Goal: Task Accomplishment & Management: Manage account settings

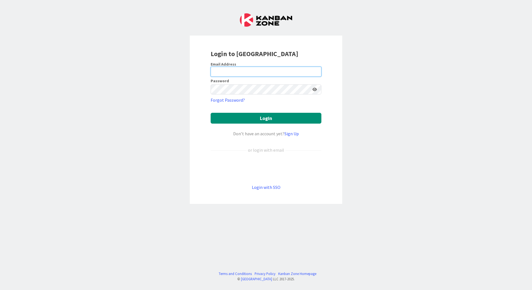
type input "fvermeulen@huisman-nl.com"
click at [315, 89] on icon at bounding box center [314, 90] width 4 height 4
click at [315, 89] on icon at bounding box center [314, 90] width 5 height 4
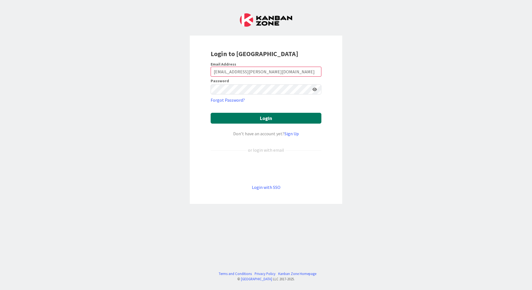
click at [271, 116] on button "Login" at bounding box center [266, 118] width 111 height 11
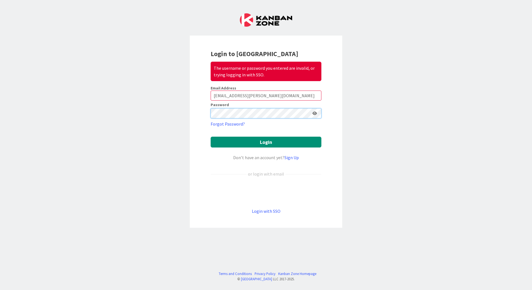
click at [188, 112] on div "Login to Kanban Zone The username or password you entered are invalid, or tryin…" at bounding box center [266, 145] width 532 height 290
click at [211, 137] on button "Login" at bounding box center [266, 142] width 111 height 11
click at [178, 113] on div "Login to Kanban Zone The username or password you entered are invalid, or tryin…" at bounding box center [266, 145] width 532 height 290
click at [211, 137] on button "Login" at bounding box center [266, 142] width 111 height 11
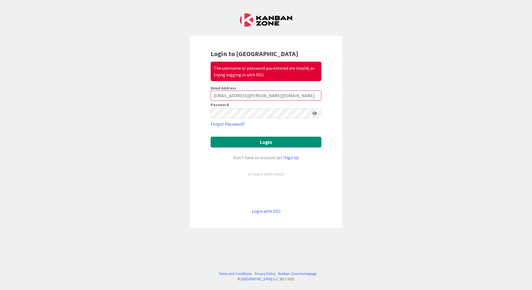
click at [306, 113] on keeper-lock "Open Keeper Popup" at bounding box center [307, 113] width 7 height 7
click at [344, 110] on div "Login to Kanban Zone The username or password you entered are invalid, or tryin…" at bounding box center [266, 145] width 532 height 290
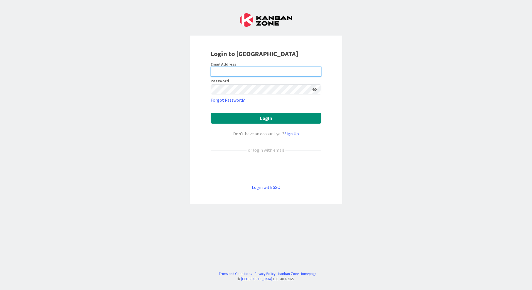
type input "[EMAIL_ADDRESS][PERSON_NAME][DOMAIN_NAME]"
click at [315, 90] on icon at bounding box center [314, 90] width 4 height 4
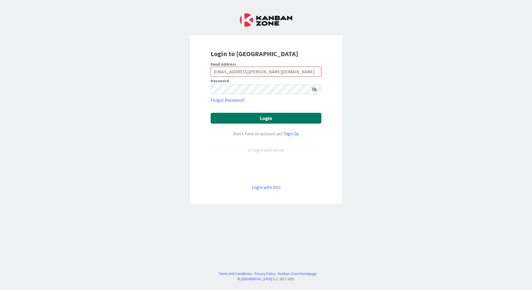
click at [272, 118] on button "Login" at bounding box center [266, 118] width 111 height 11
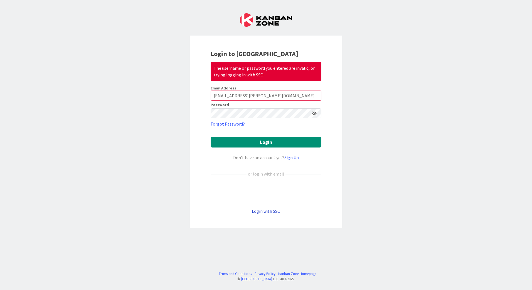
click at [268, 211] on link "Login with SSO" at bounding box center [266, 212] width 29 height 6
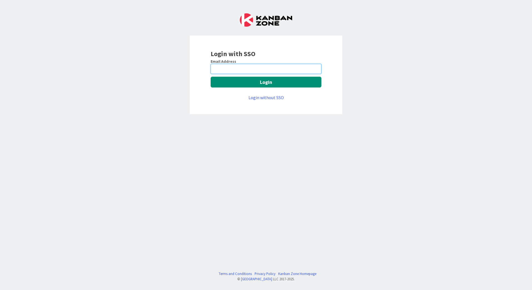
click at [237, 68] on input "email" at bounding box center [266, 69] width 111 height 10
type input "f"
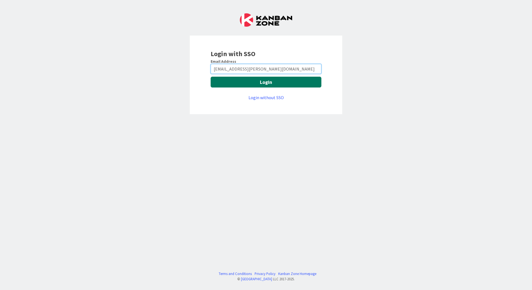
type input "fvermeulen@huisman-nl.com"
click at [274, 82] on button "Login" at bounding box center [266, 82] width 111 height 11
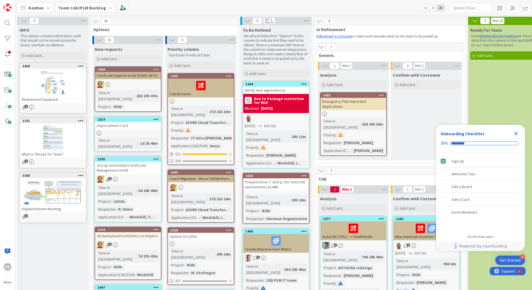
click at [515, 134] on icon "Close Checklist" at bounding box center [516, 134] width 4 height 4
